Goal: Find specific fact: Find specific fact

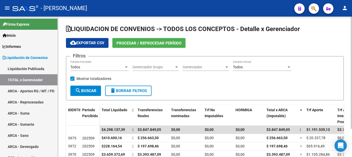
click at [196, 65] on font "Gerenciador" at bounding box center [193, 67] width 20 height 4
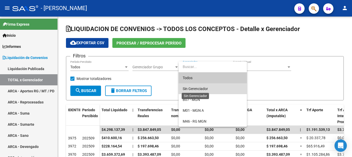
click at [201, 86] on font "Sin Gerenciador" at bounding box center [195, 88] width 25 height 4
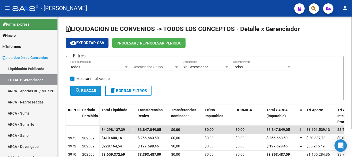
click at [87, 92] on font "Buscar" at bounding box center [88, 90] width 15 height 5
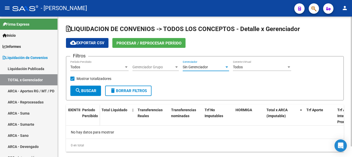
click at [225, 66] on div at bounding box center [227, 67] width 5 height 4
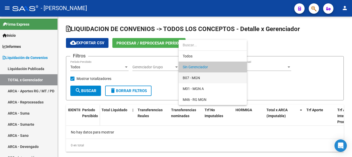
click at [221, 76] on span "B07 - MGN" at bounding box center [213, 77] width 60 height 11
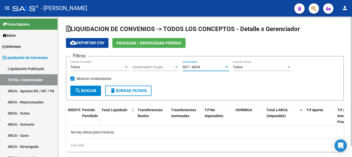
click at [90, 91] on font "Buscar" at bounding box center [88, 90] width 15 height 5
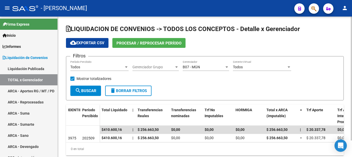
click at [223, 66] on div "B07 - MGN" at bounding box center [204, 67] width 42 height 4
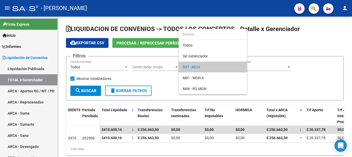
drag, startPoint x: 101, startPoint y: 129, endPoint x: 120, endPoint y: 130, distance: 19.4
click at [120, 130] on div at bounding box center [176, 78] width 352 height 157
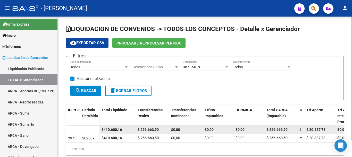
click at [122, 130] on font "$410.600,16" at bounding box center [112, 129] width 20 height 4
drag, startPoint x: 122, startPoint y: 130, endPoint x: 98, endPoint y: 130, distance: 24.3
copy font "$410.600,16"
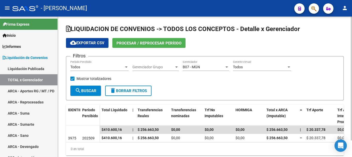
click at [228, 67] on div at bounding box center [227, 66] width 3 height 1
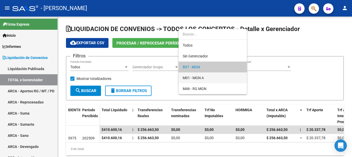
click at [219, 78] on span "M01 - MGN A" at bounding box center [213, 77] width 60 height 11
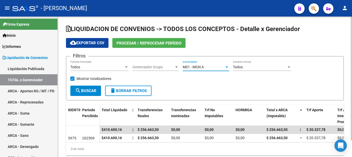
click at [88, 90] on font "Buscar" at bounding box center [88, 90] width 15 height 5
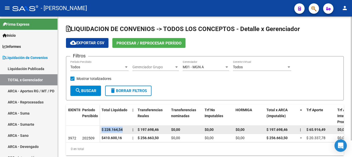
drag, startPoint x: 101, startPoint y: 129, endPoint x: 127, endPoint y: 130, distance: 26.6
click at [127, 130] on datatable-body-cell "$ 228.164,54" at bounding box center [115, 129] width 31 height 8
copy span "$ 228.164,54"
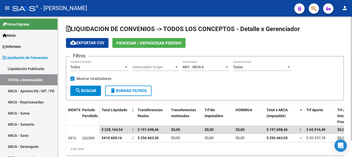
click at [209, 66] on div "M01 - MGN A" at bounding box center [204, 67] width 42 height 4
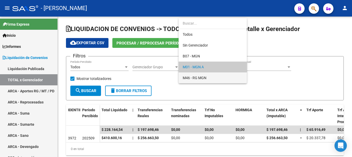
click at [211, 79] on span "M46 - RG MGN" at bounding box center [213, 77] width 60 height 11
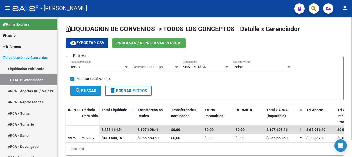
click at [93, 88] on font "Buscar" at bounding box center [88, 90] width 15 height 5
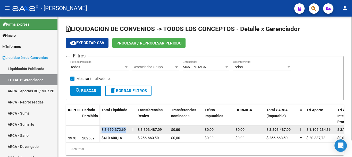
drag, startPoint x: 103, startPoint y: 129, endPoint x: 132, endPoint y: 129, distance: 29.7
copy span "$ 3.659.372,69"
